Goal: Task Accomplishment & Management: Manage account settings

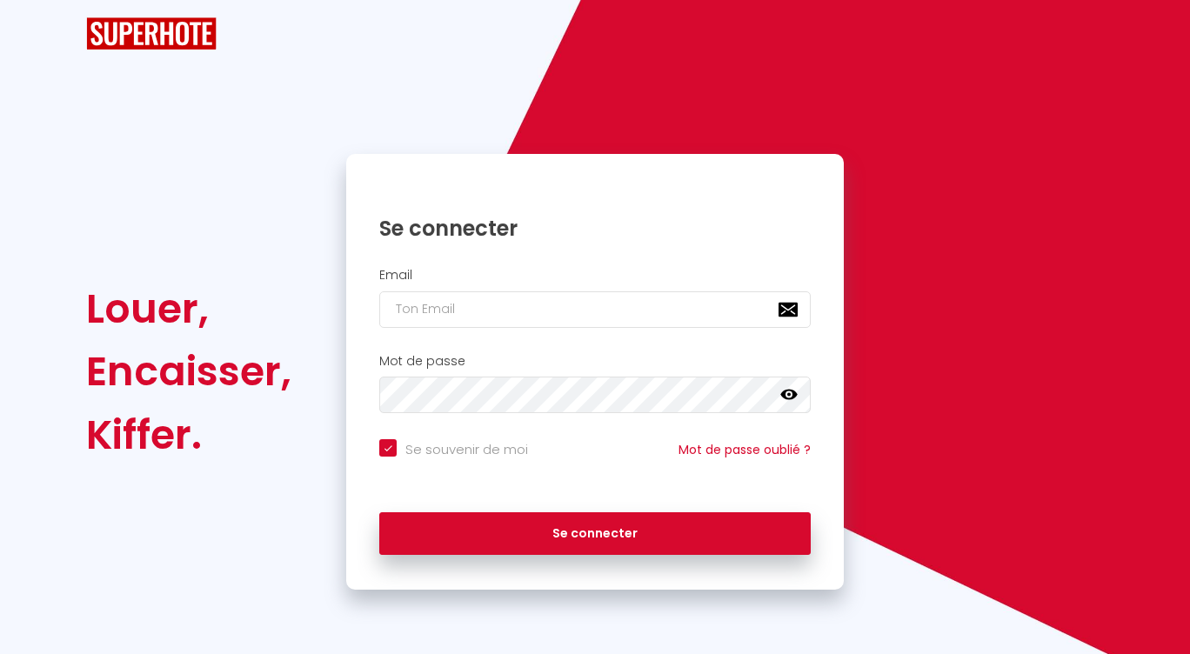
checkbox input "true"
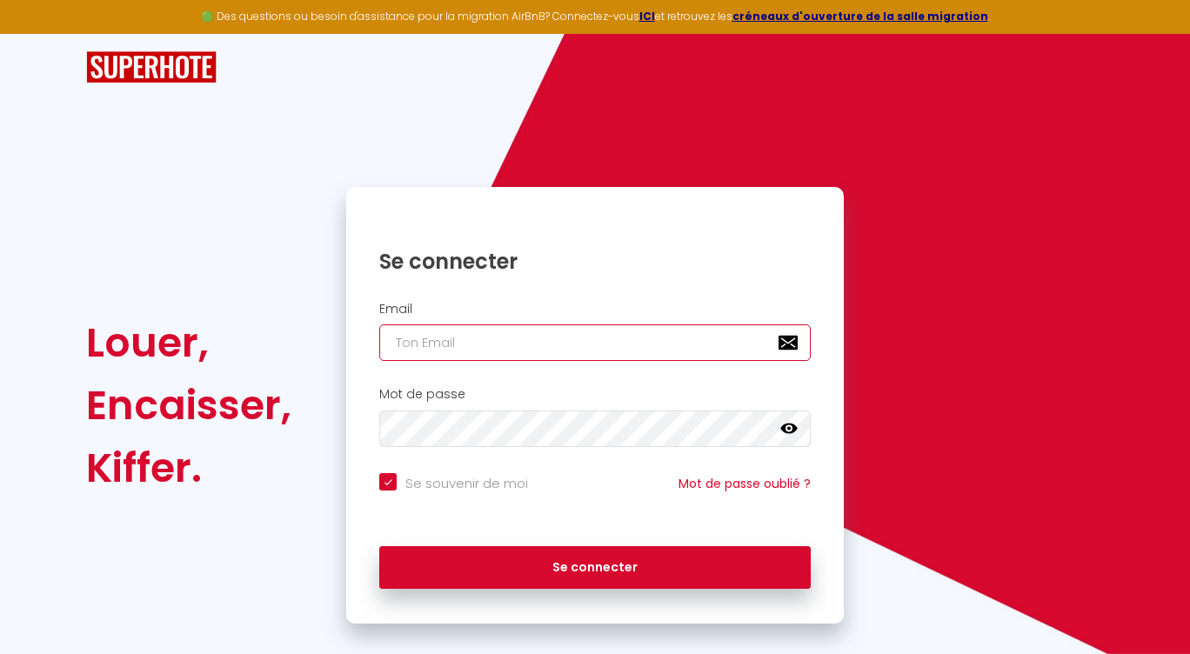
click at [534, 340] on input "email" at bounding box center [594, 342] width 431 height 37
type input "j"
checkbox input "true"
type input "jo"
checkbox input "true"
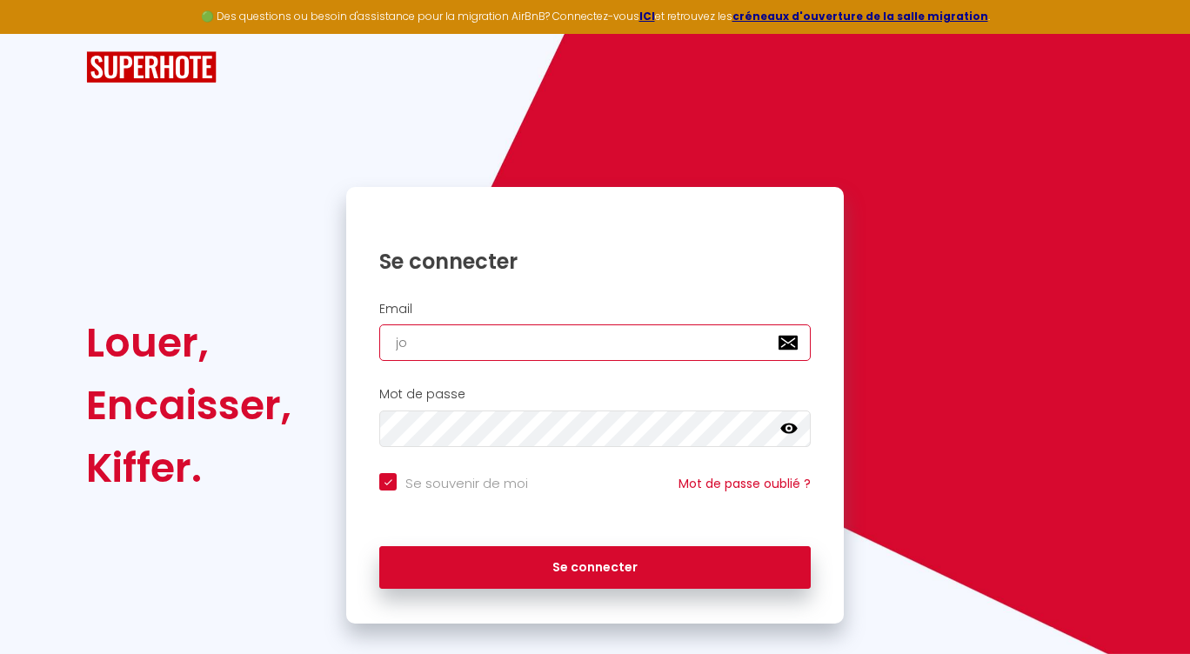
type input "joh"
checkbox input "true"
type input "joha"
checkbox input "true"
type input "[PERSON_NAME]"
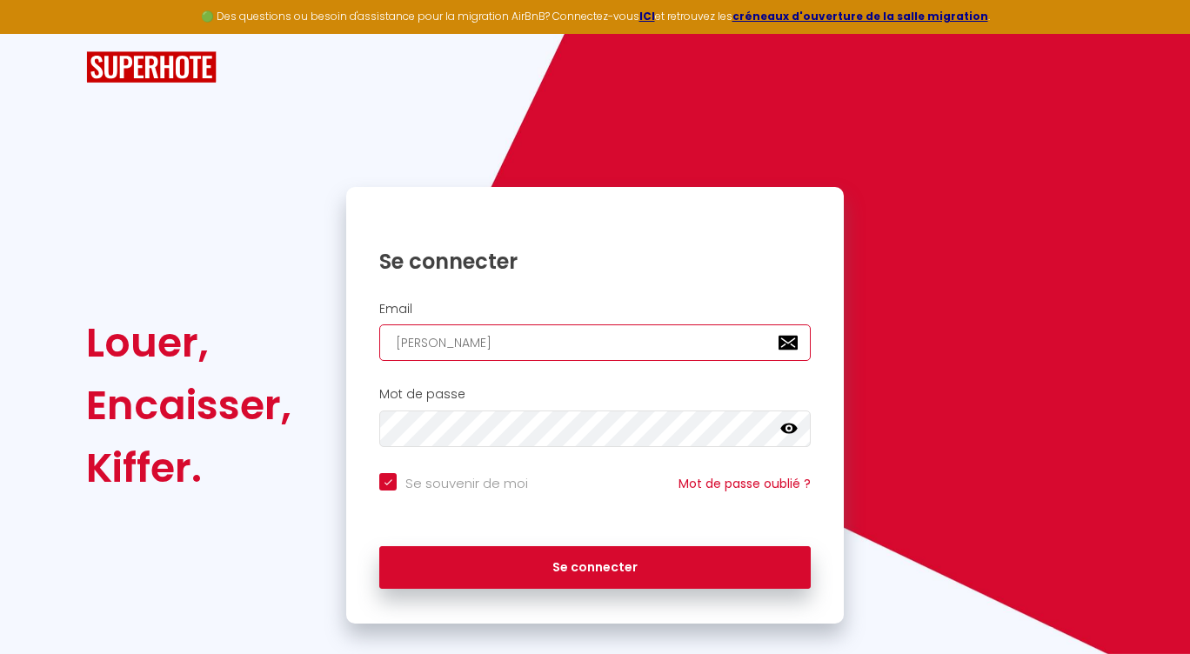
checkbox input "true"
type input "[PERSON_NAME]"
checkbox input "true"
type input "[PERSON_NAME]"
checkbox input "true"
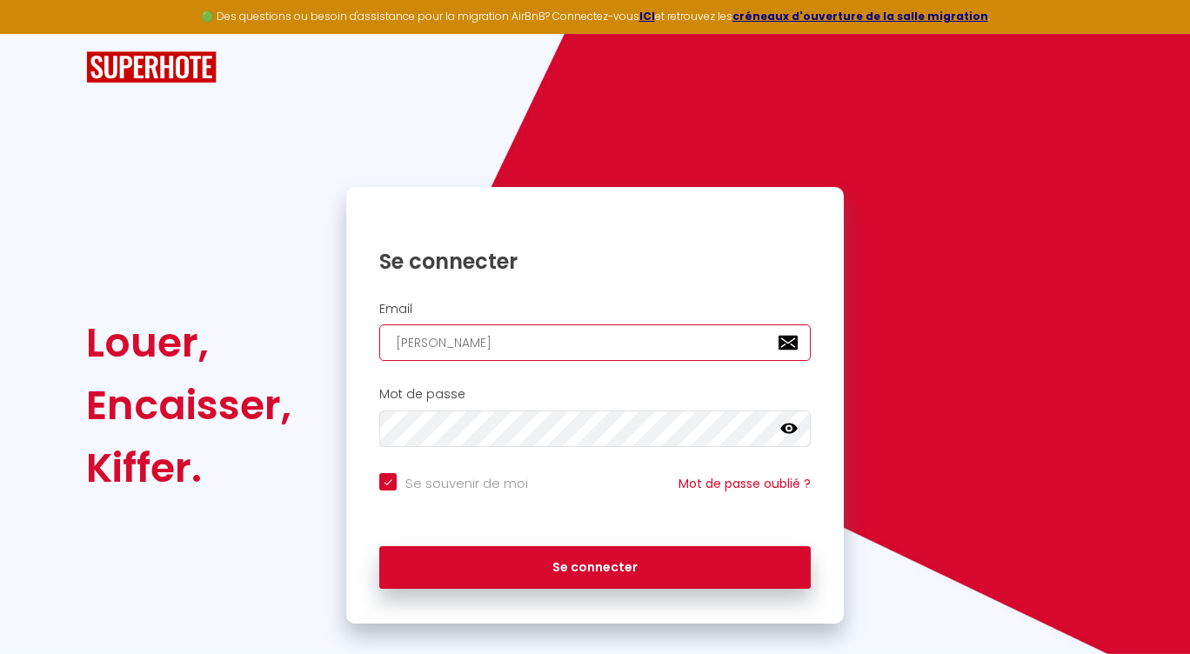
type input "[PERSON_NAME]@"
checkbox input "true"
type input "[PERSON_NAME]"
checkbox input "true"
type input "[PERSON_NAME]"
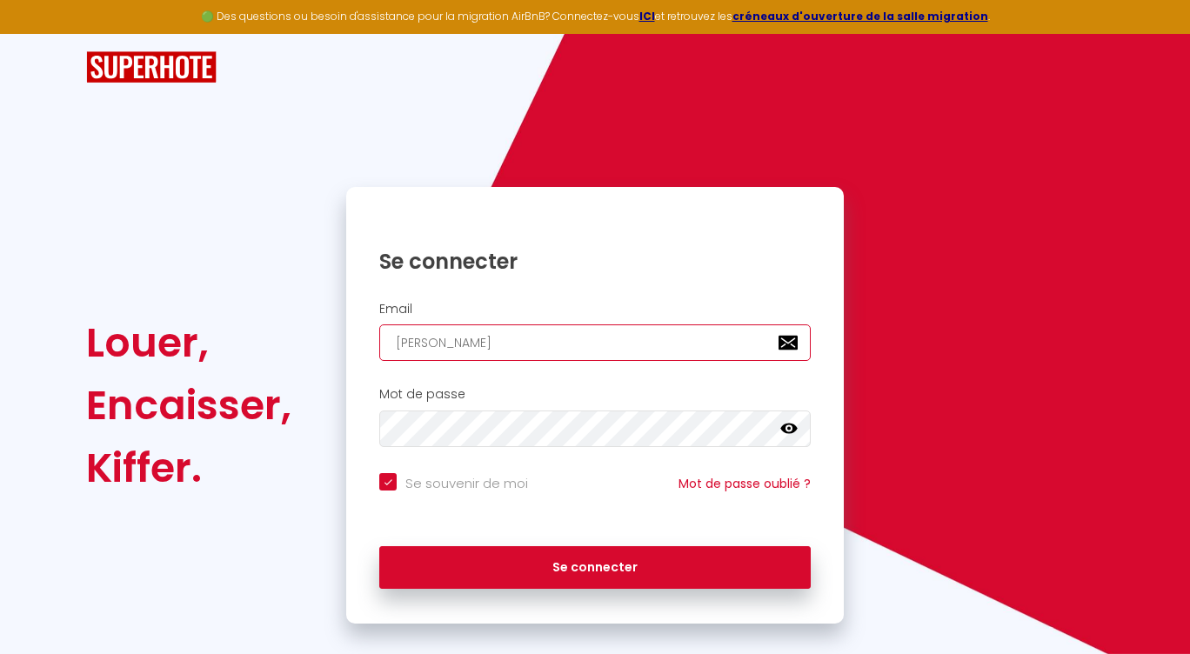
checkbox input "true"
type input "[PERSON_NAME]"
checkbox input "true"
type input "[PERSON_NAME]"
checkbox input "true"
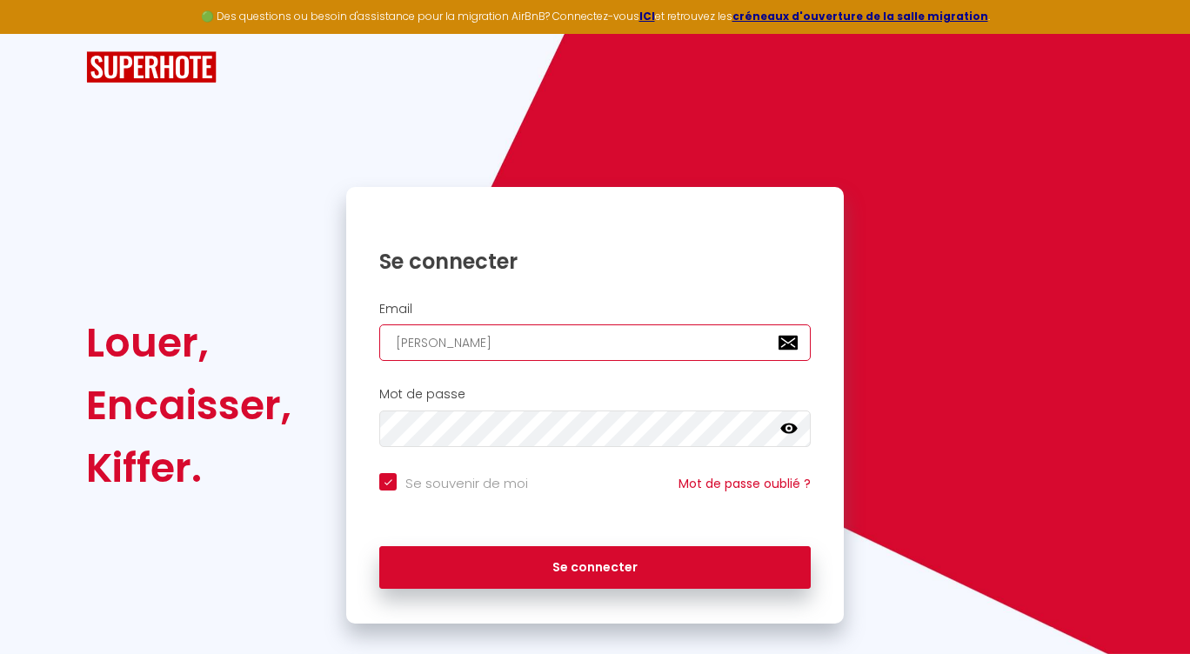
type input "[PERSON_NAME]"
checkbox input "true"
type input "[PERSON_NAME]"
checkbox input "true"
type input "[PERSON_NAME]"
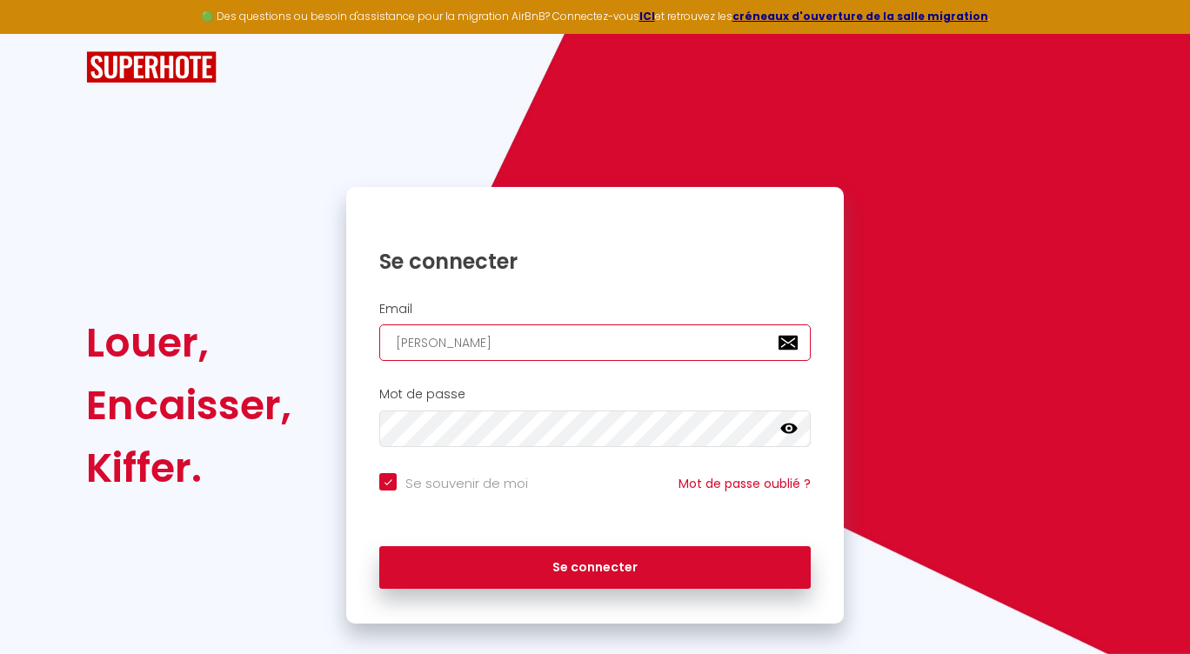
checkbox input "true"
type input "[PERSON_NAME]"
checkbox input "true"
type input "[PERSON_NAME]"
checkbox input "true"
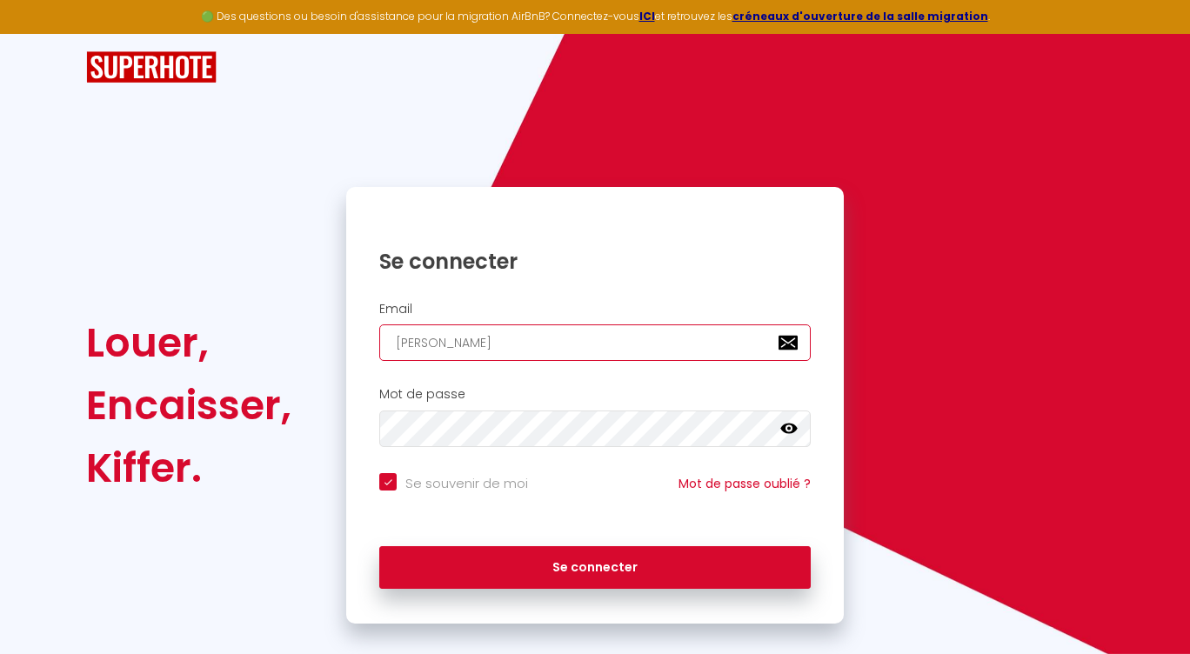
type input "[PERSON_NAME]."
checkbox input "true"
type input "[PERSON_NAME]"
checkbox input "true"
type input "[PERSON_NAME][EMAIL_ADDRESS][DOMAIN_NAME]"
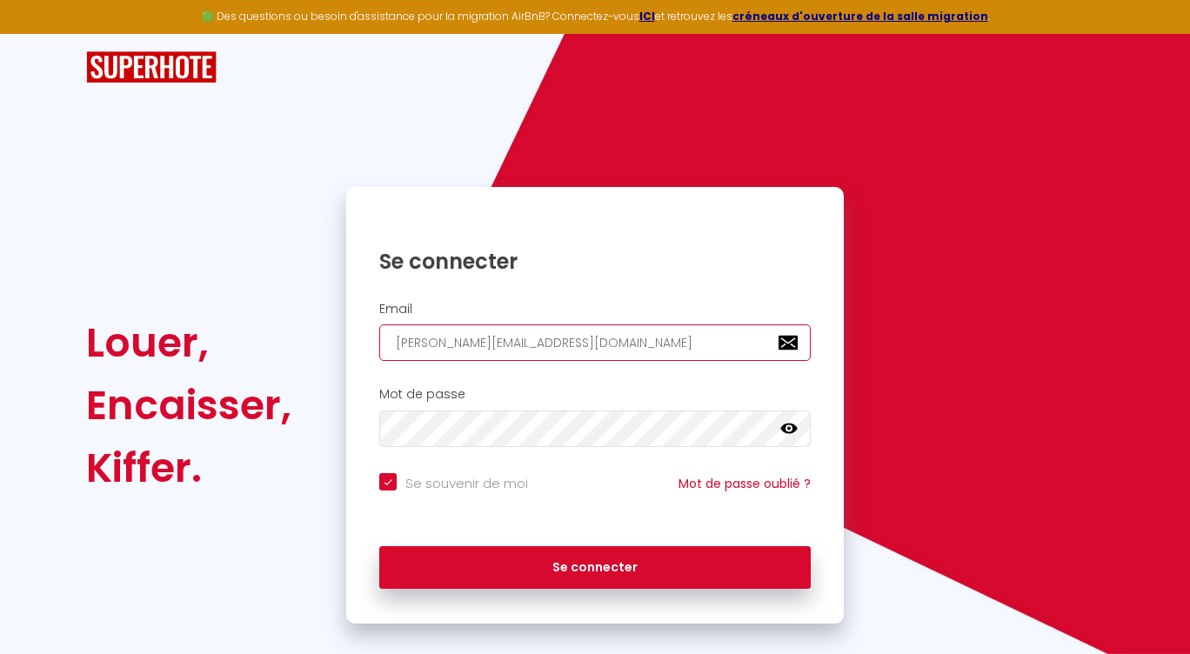
checkbox input "true"
type input "[PERSON_NAME]@bemyguest.als"
checkbox input "true"
type input "[PERSON_NAME]@bemyguest.alsa"
checkbox input "true"
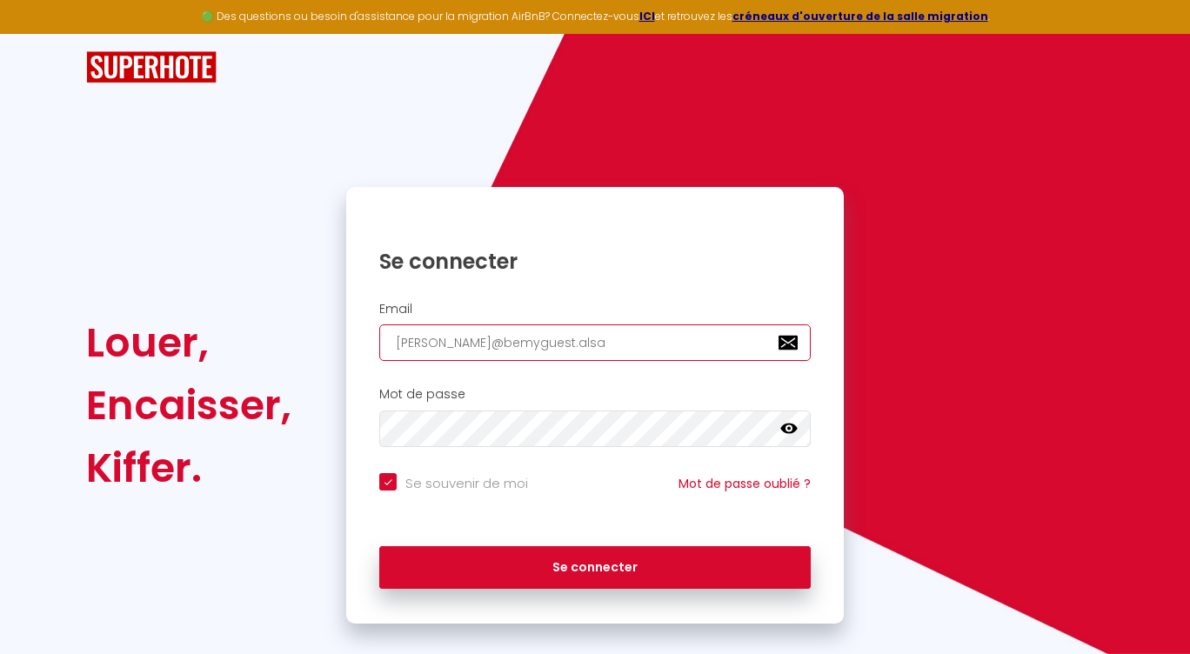
type input "[PERSON_NAME]@bemyguest.alsac"
checkbox input "true"
type input "[PERSON_NAME][EMAIL_ADDRESS][DOMAIN_NAME]"
checkbox input "true"
type input "[PERSON_NAME][EMAIL_ADDRESS][DOMAIN_NAME]"
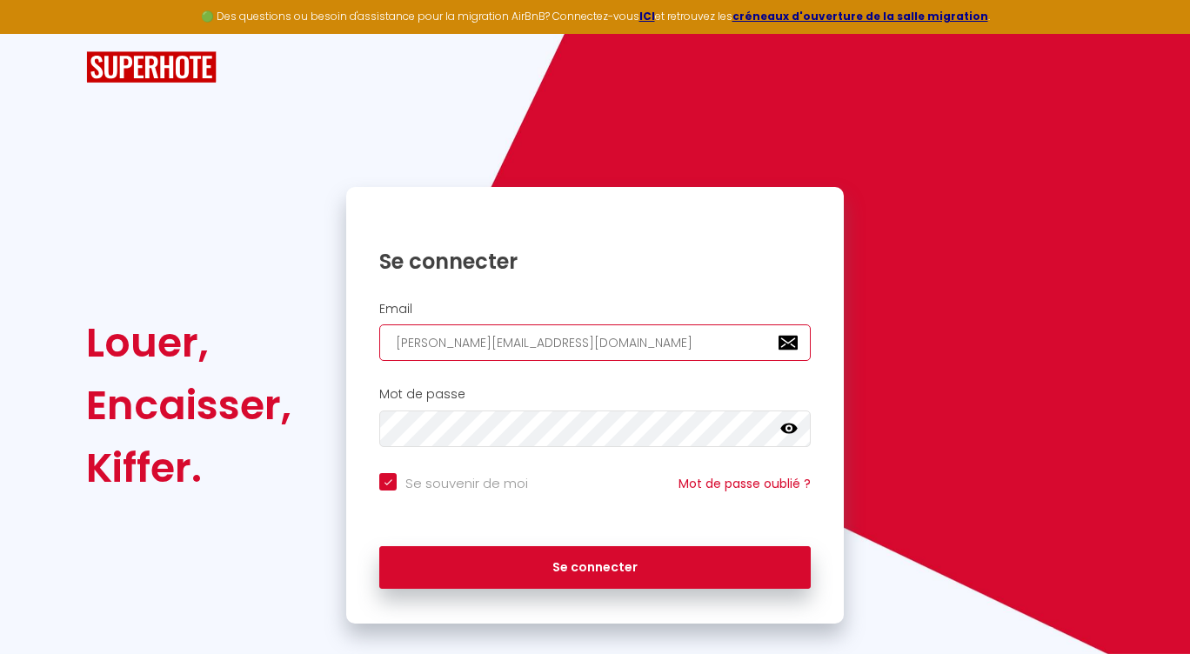
click at [379, 546] on button "Se connecter" at bounding box center [594, 567] width 431 height 43
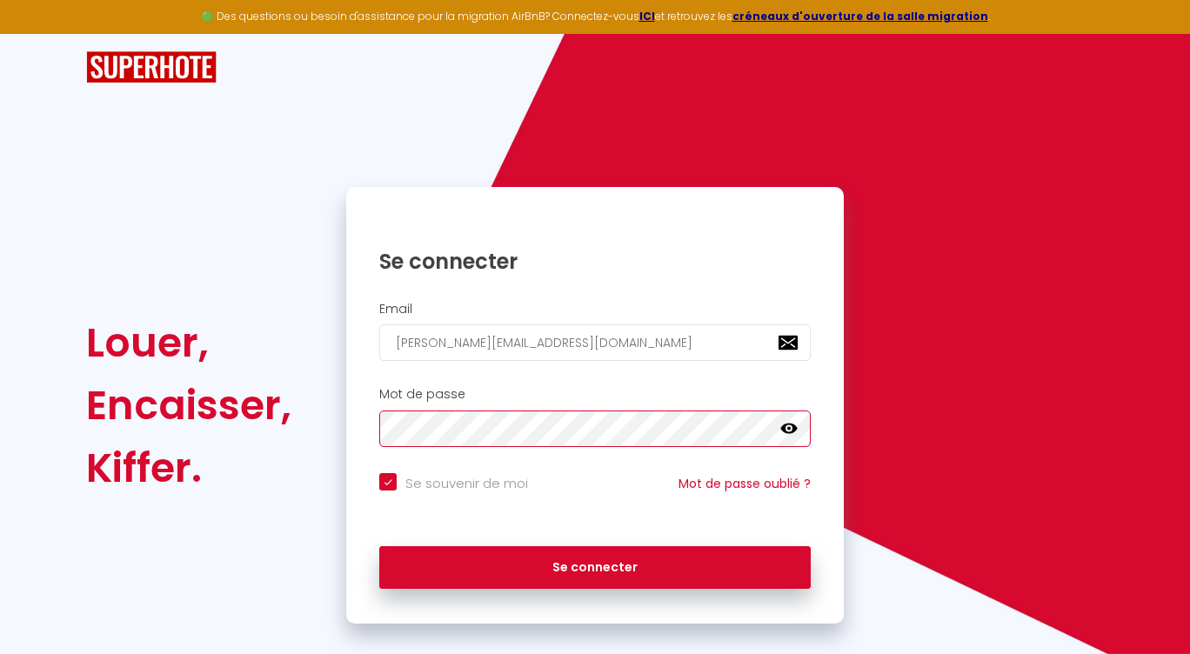
click at [379, 546] on button "Se connecter" at bounding box center [594, 567] width 431 height 43
checkbox input "true"
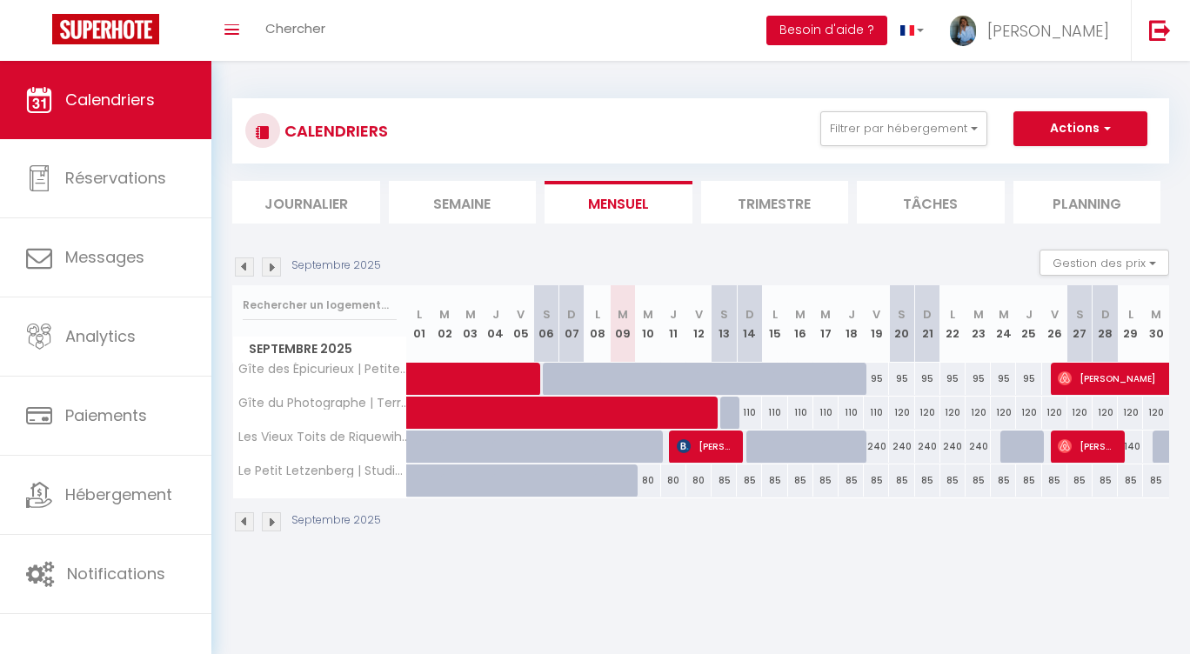
click at [887, 39] on button "Besoin d'aide ?" at bounding box center [826, 31] width 121 height 30
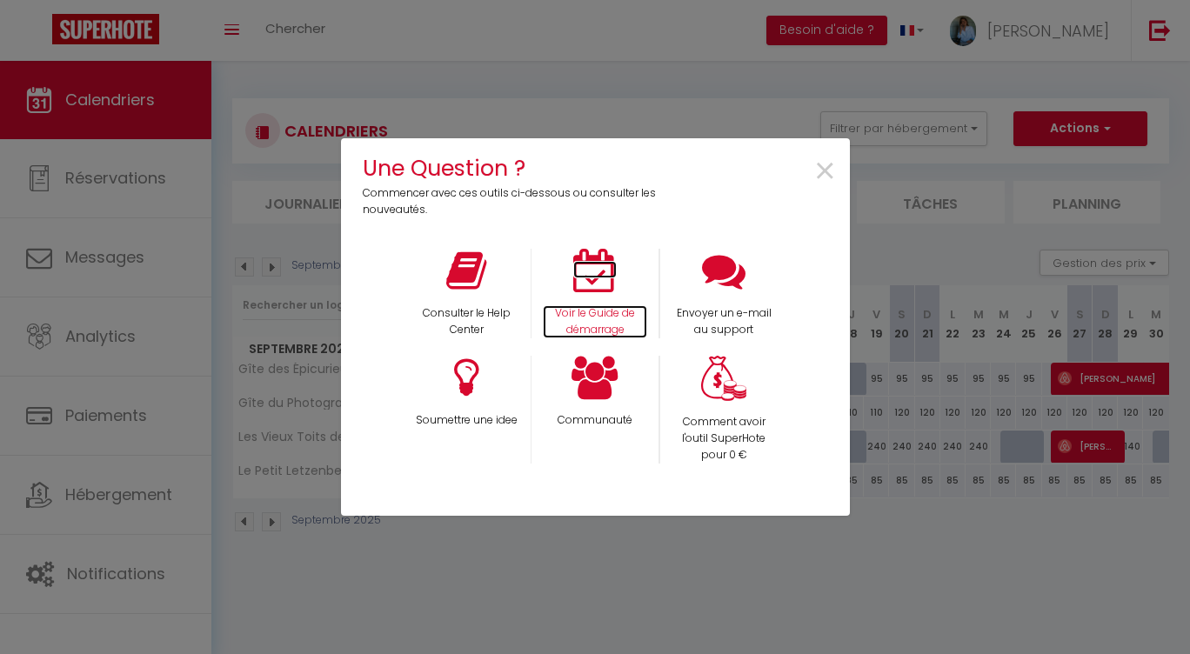
click at [602, 286] on icon at bounding box center [594, 270] width 43 height 43
click at [823, 178] on span "×" at bounding box center [824, 171] width 23 height 55
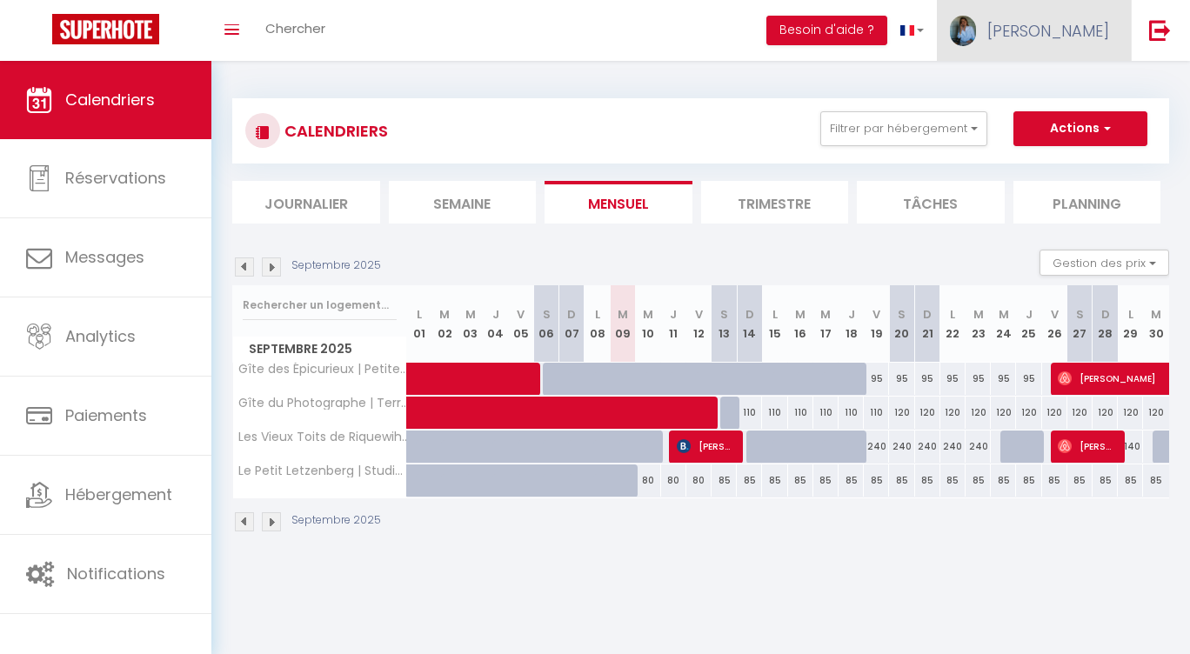
scroll to position [8, 0]
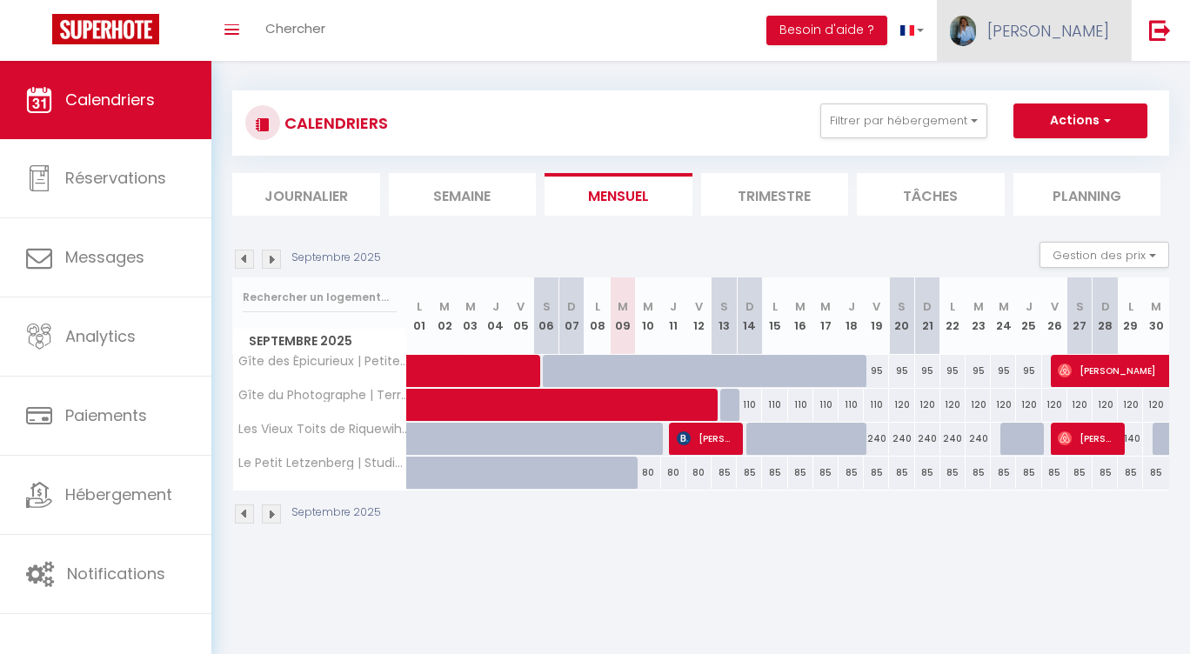
click at [1067, 30] on span "[PERSON_NAME]" at bounding box center [1048, 31] width 122 height 22
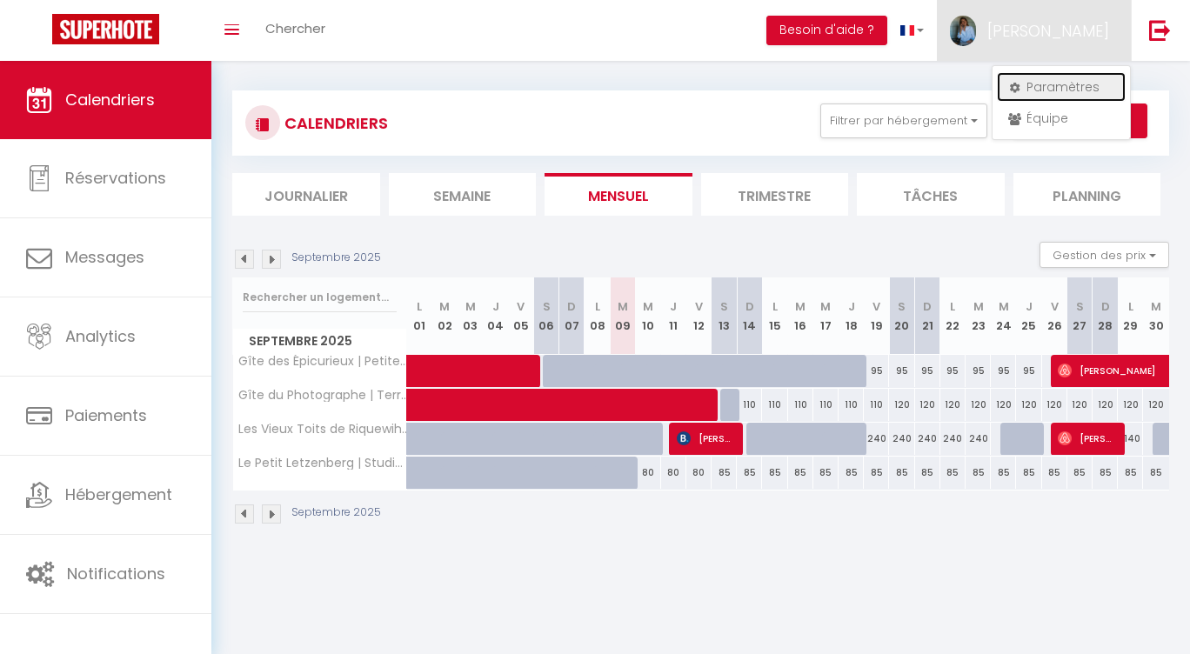
click at [1061, 85] on link "Paramètres" at bounding box center [1061, 87] width 129 height 30
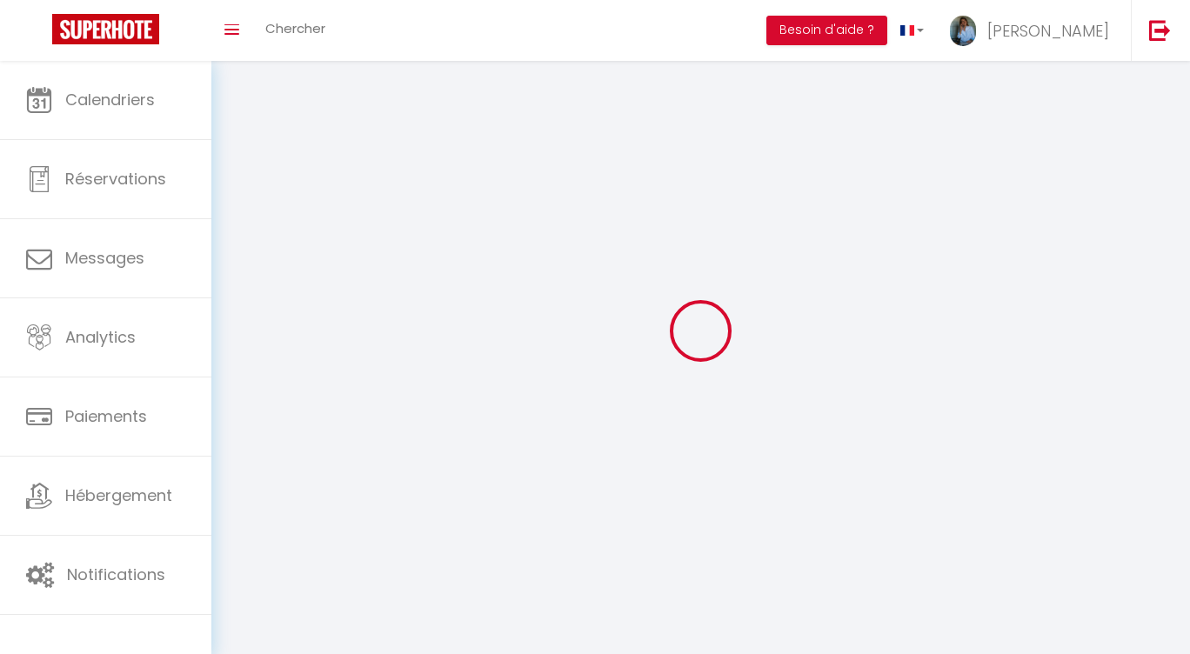
type input "[PERSON_NAME]"
type input "WISS"
type input "0659437092"
type input "[STREET_ADDRESS][PERSON_NAME]"
type input "68230"
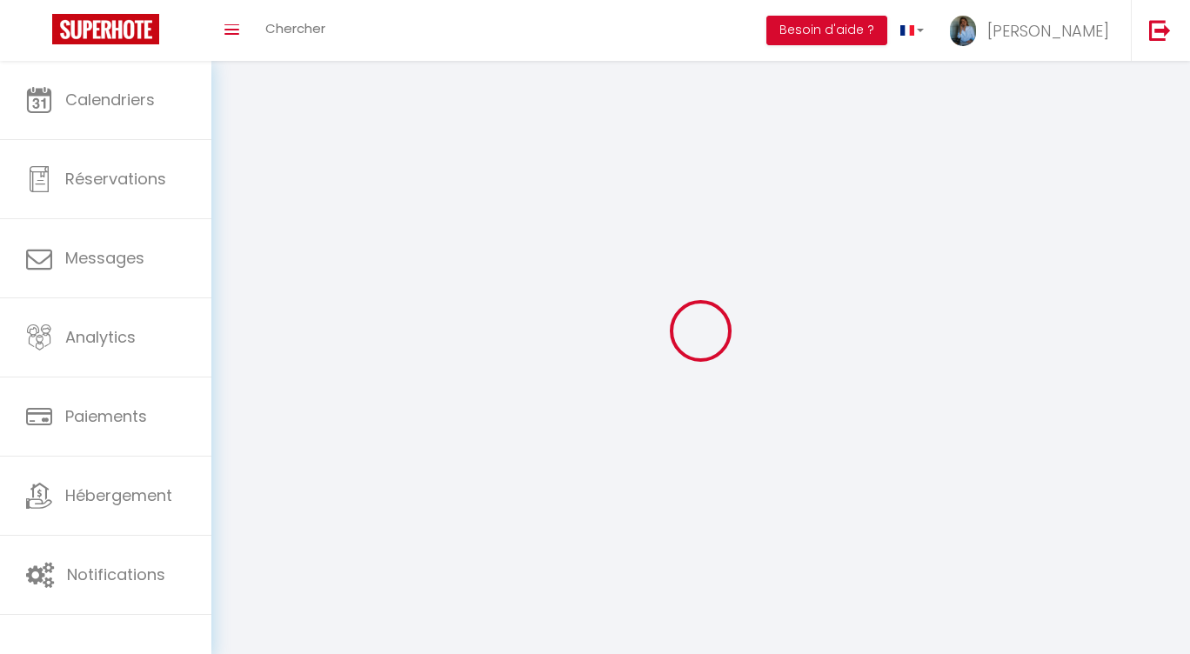
type input "NIEDERMORSCHWIHR"
select select "28"
type input "XYNUsjsD2N0rmZWLVAW37gMDK"
type input "1HXpXFcdUx9IFY7F8orxqA9W9"
select select "fr"
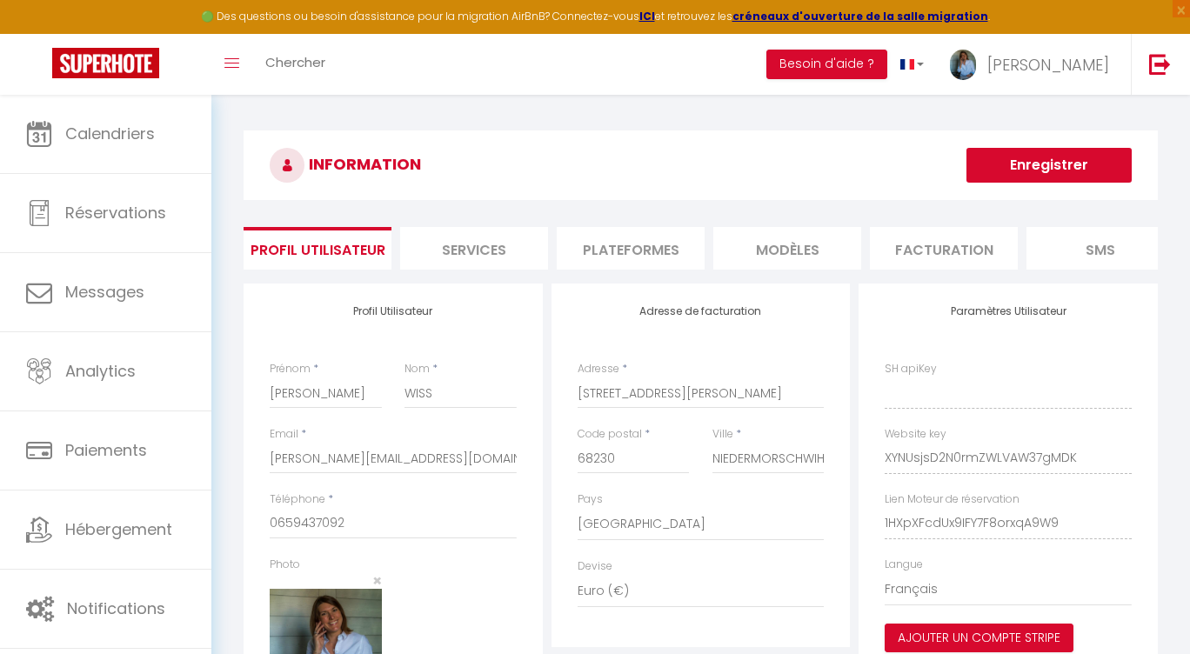
type input "XYNUsjsD2N0rmZWLVAW37gMDK"
type input "1HXpXFcdUx9IFY7F8orxqA9W9"
type input "[URL][DOMAIN_NAME]"
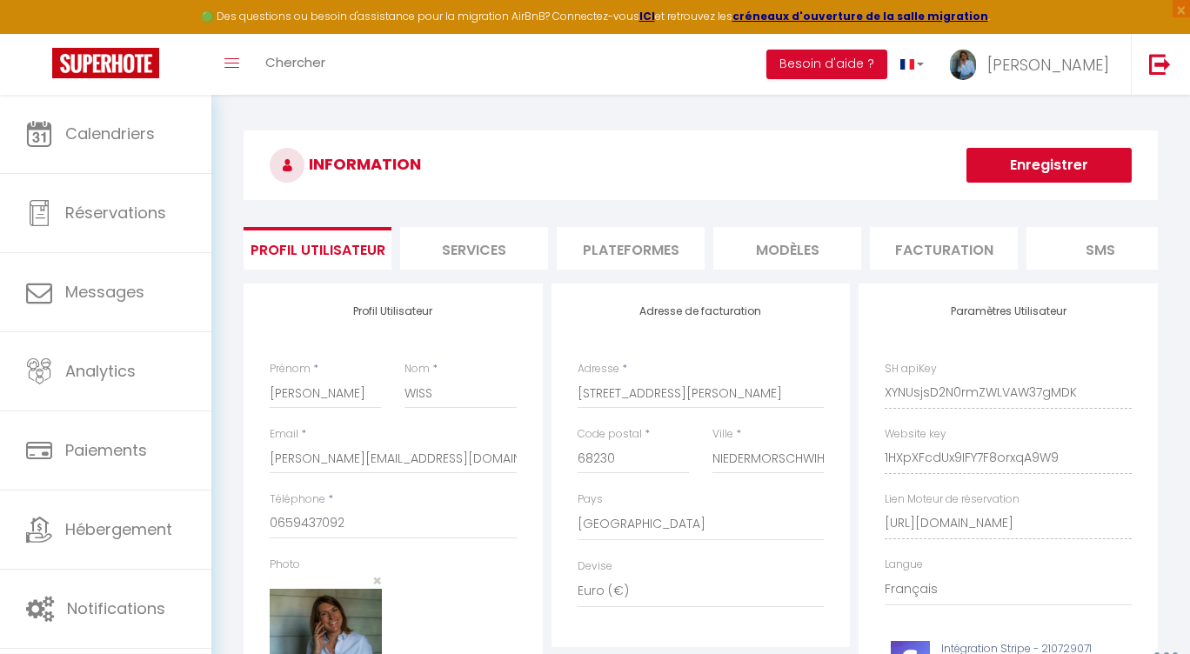
click at [649, 247] on li "Plateformes" at bounding box center [631, 248] width 148 height 43
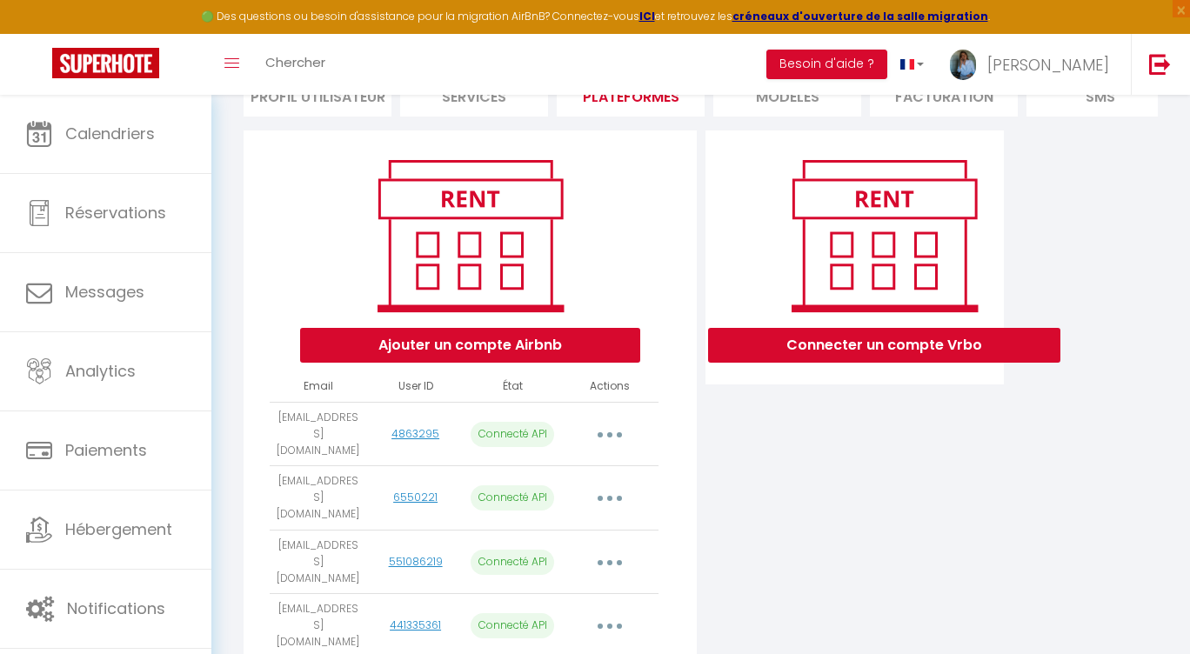
scroll to position [154, 0]
